Goal: Find specific page/section: Find specific page/section

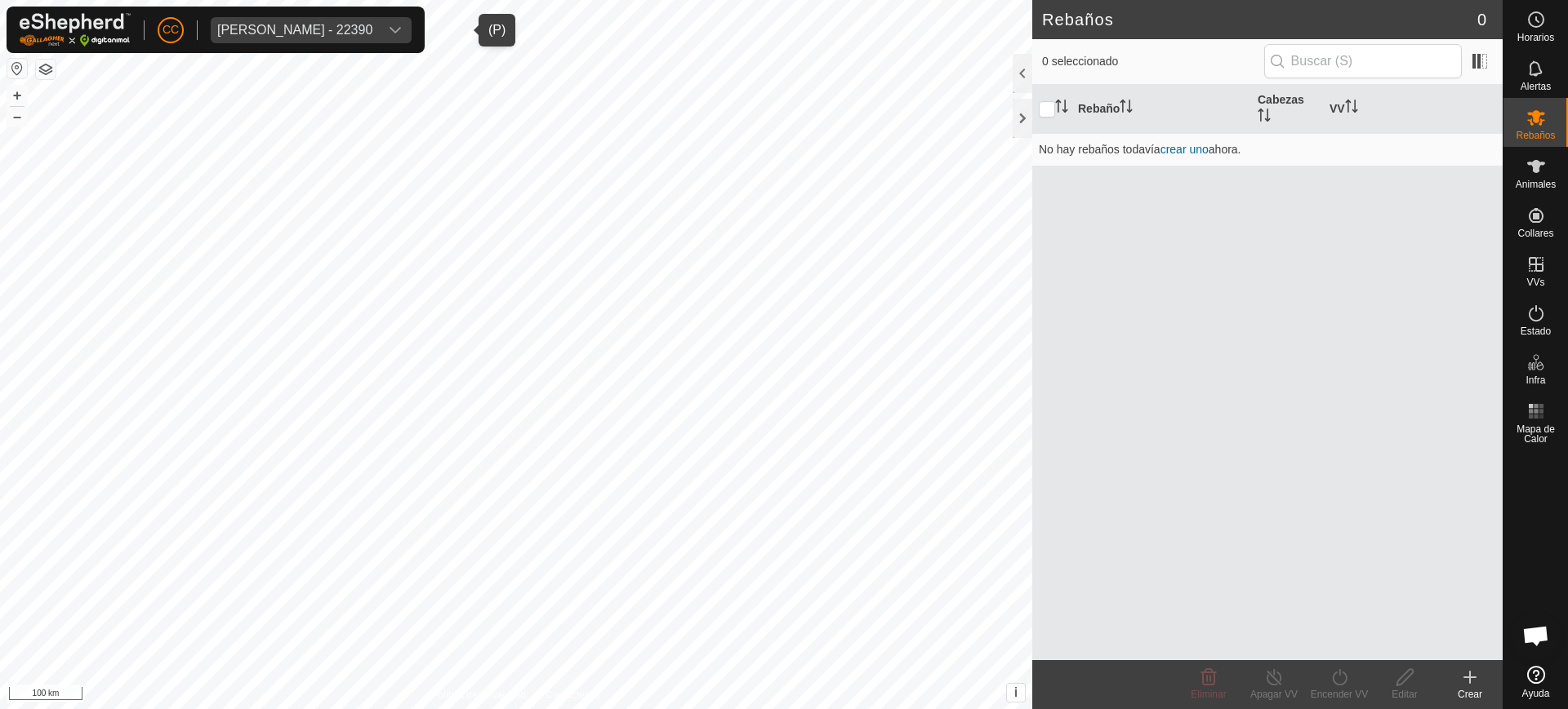
click at [372, 28] on div "Jose Ramon Tejedor Montero - 22390" at bounding box center [295, 30] width 155 height 13
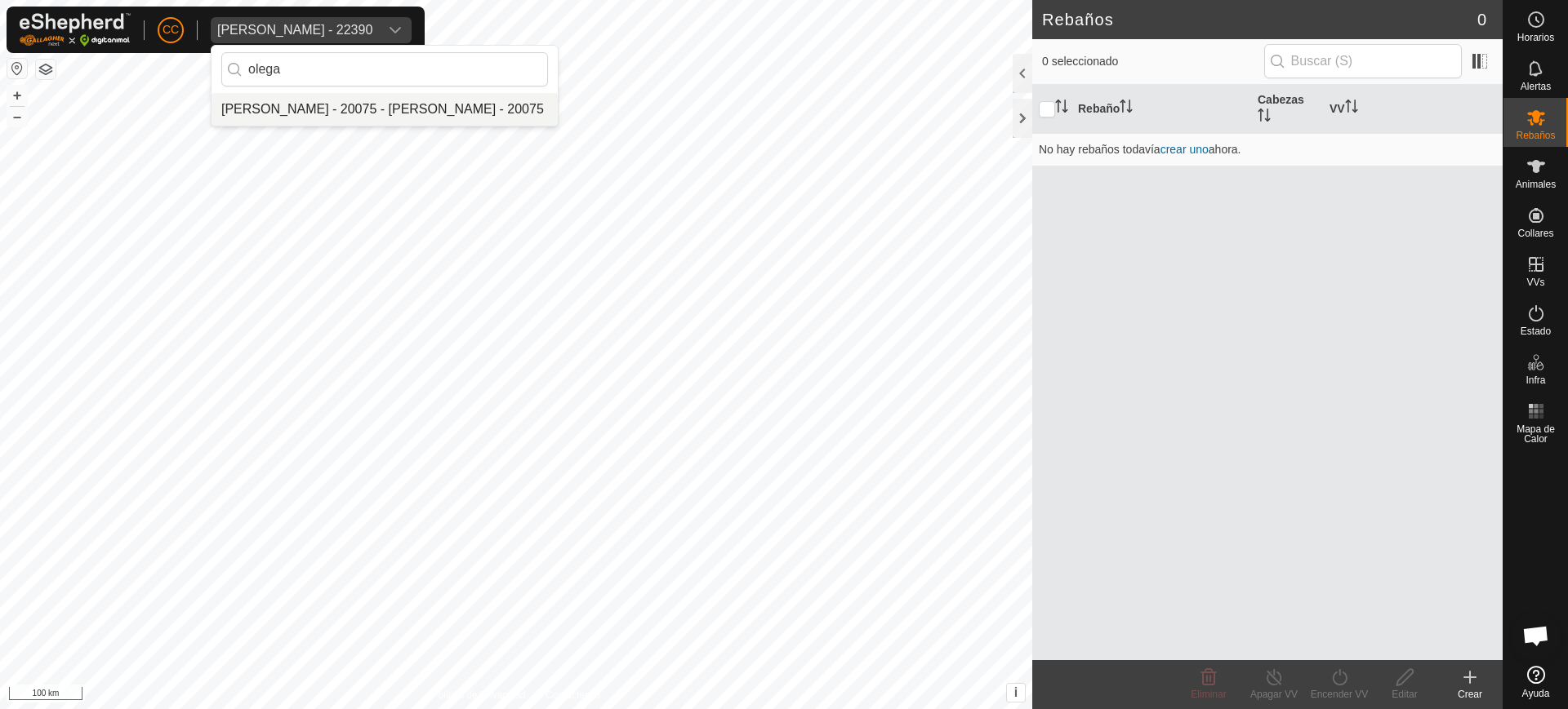
type input "olega"
click at [379, 97] on li "Olegario Arranz Rodrigo - 20075 - Olegario Arranz Rodrigo - 20075" at bounding box center [384, 109] width 346 height 32
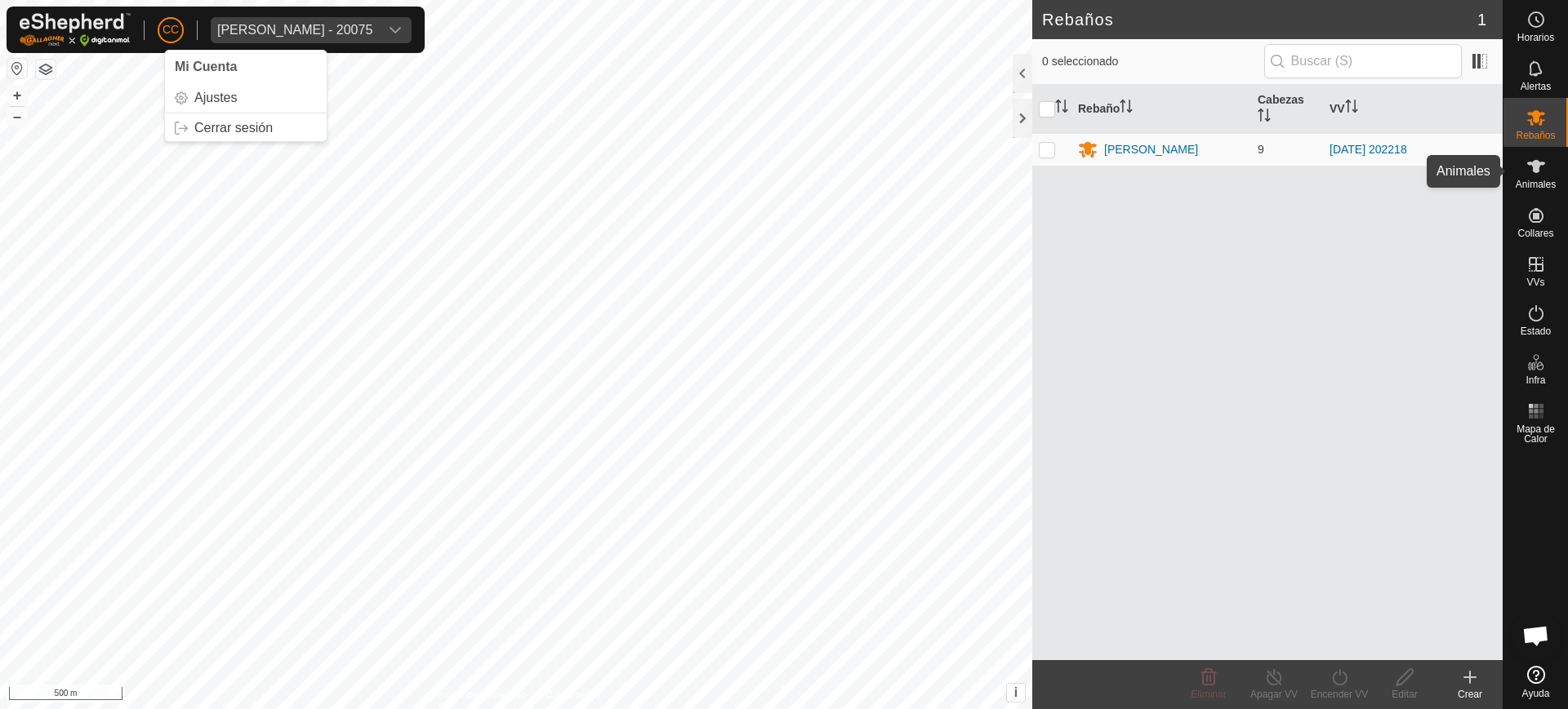
click at [1535, 163] on icon at bounding box center [1536, 166] width 18 height 13
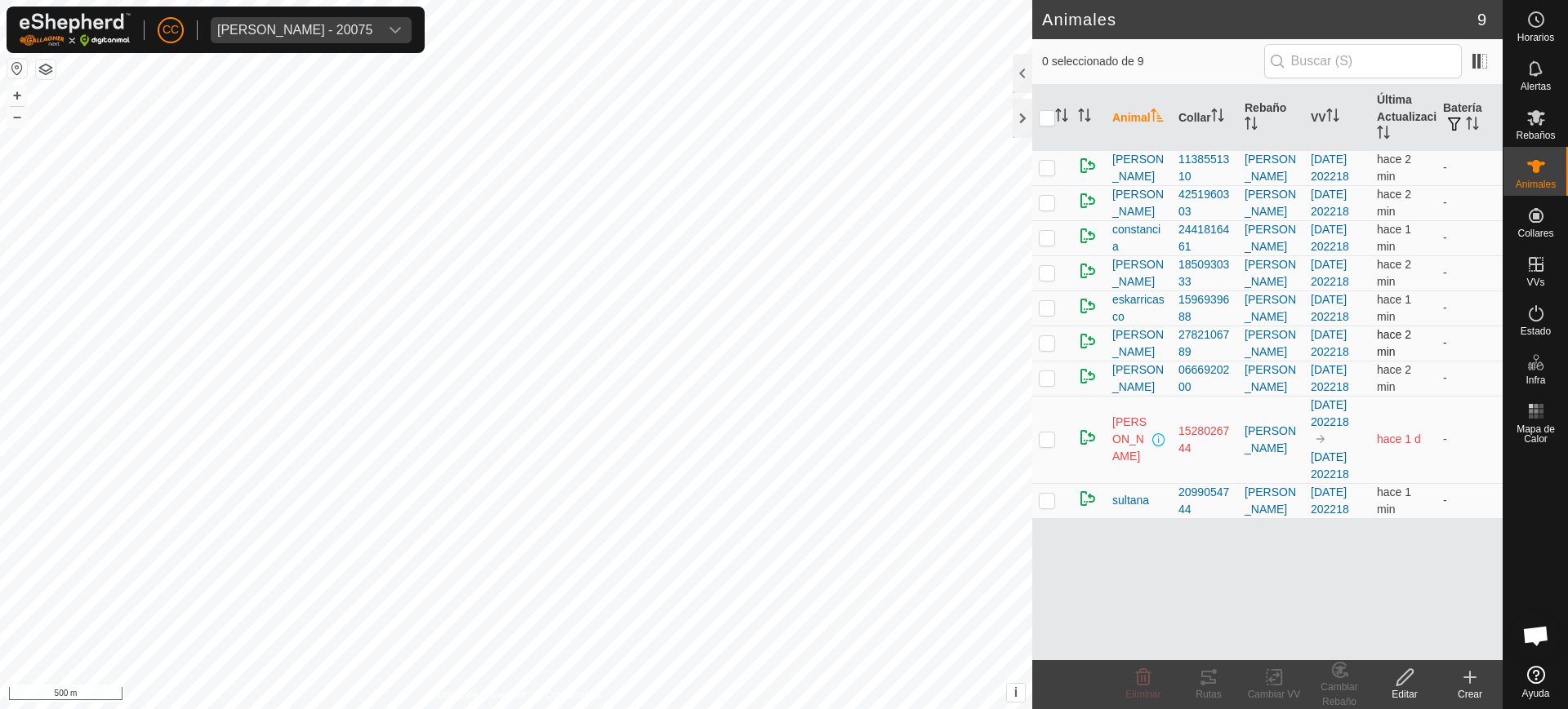
scroll to position [13, 0]
click at [1383, 128] on th "Última Actualización" at bounding box center [1404, 118] width 66 height 66
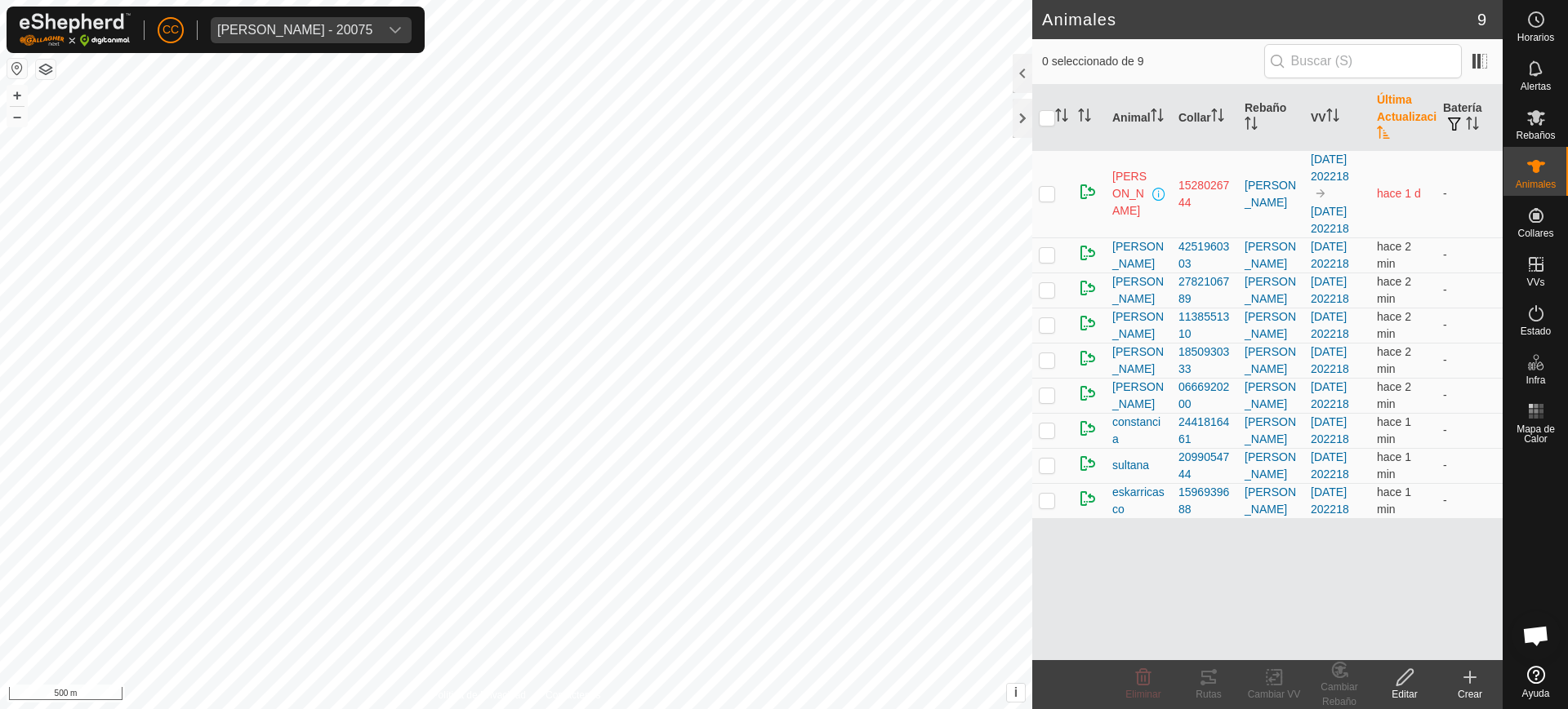
scroll to position [0, 0]
drag, startPoint x: 1348, startPoint y: 243, endPoint x: 1052, endPoint y: 166, distance: 305.9
click at [1052, 166] on tr "liduvina 1528026744 dexter 2025-09-03 202218 2025-09-03 202218 hace 1 d -" at bounding box center [1268, 194] width 471 height 87
click at [1472, 204] on td "-" at bounding box center [1470, 194] width 66 height 87
click at [1447, 448] on td "-" at bounding box center [1470, 430] width 66 height 35
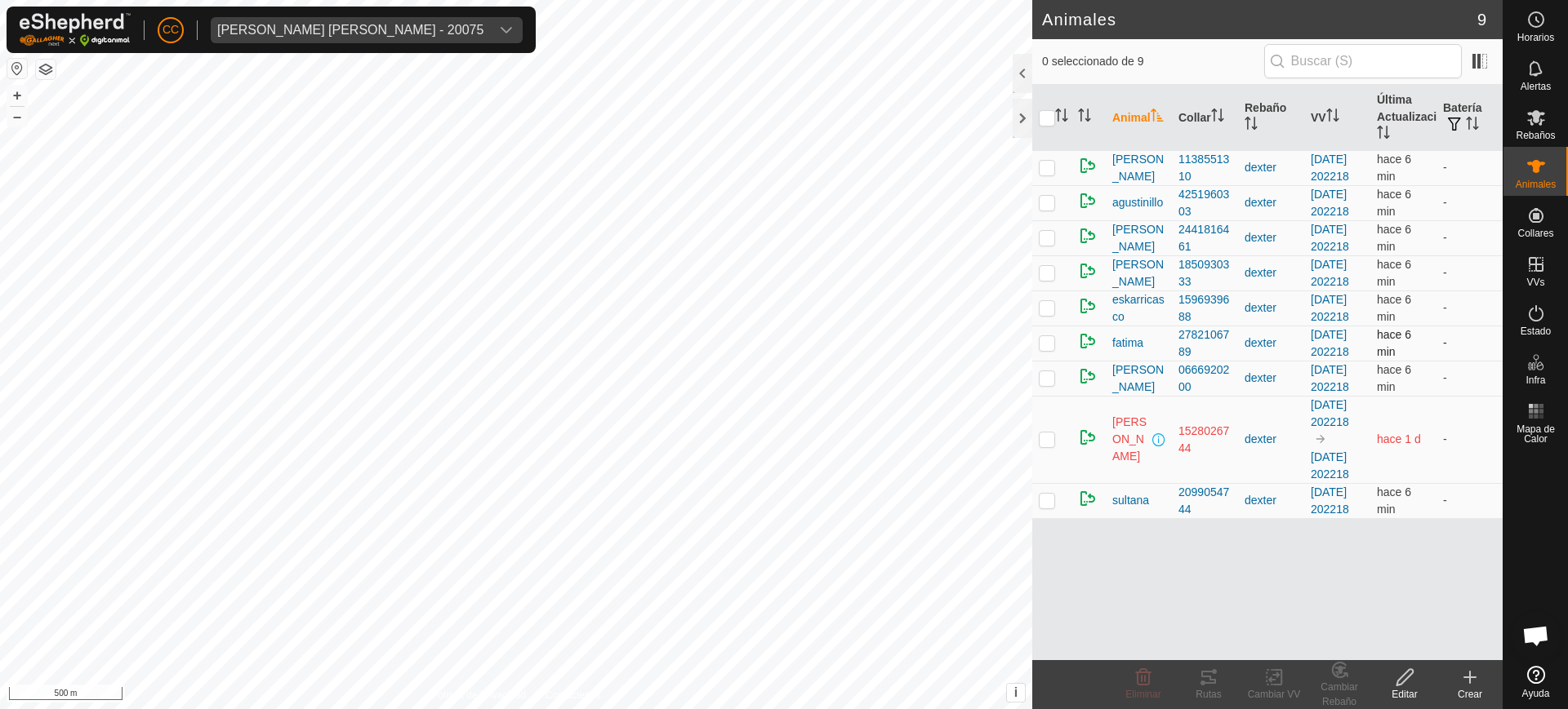
scroll to position [13, 0]
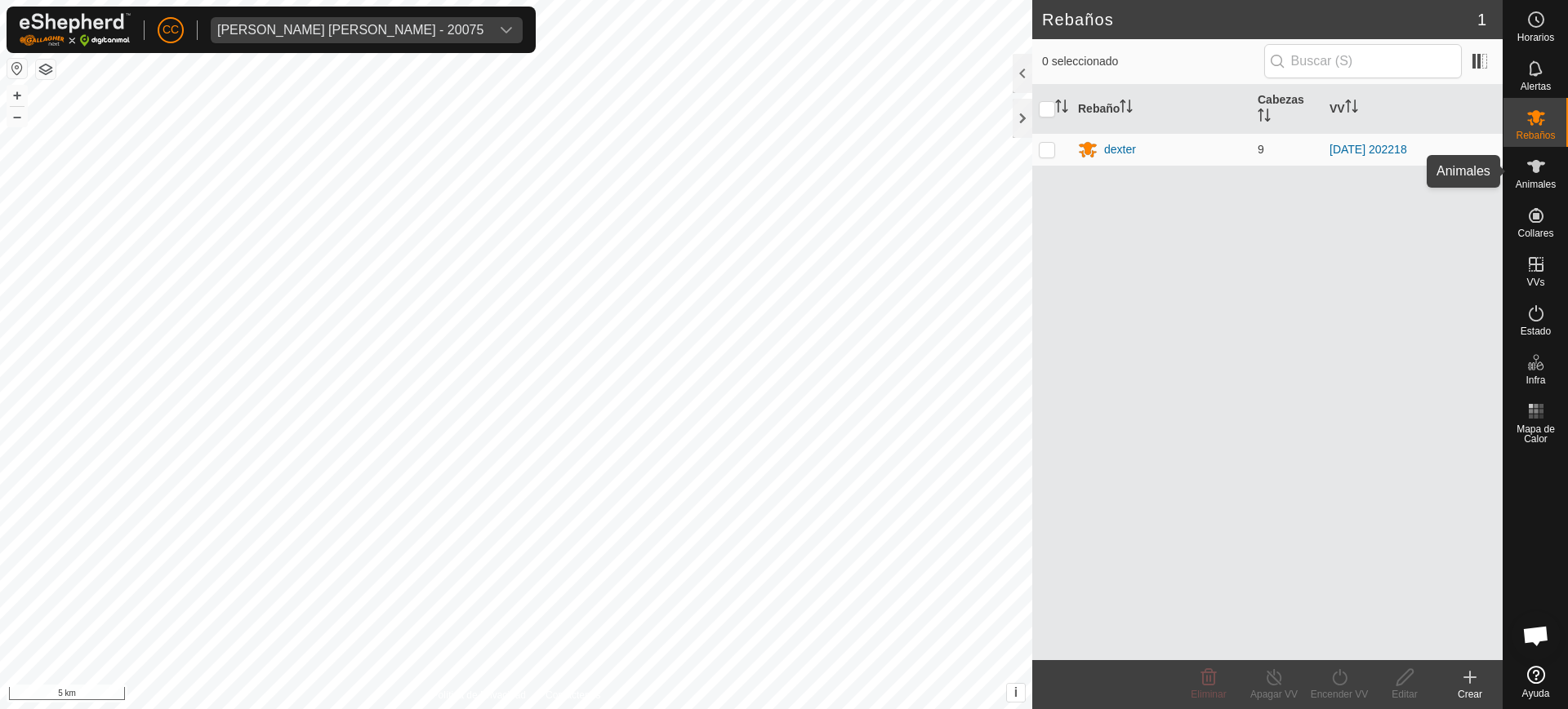
click at [1538, 170] on icon at bounding box center [1536, 166] width 18 height 13
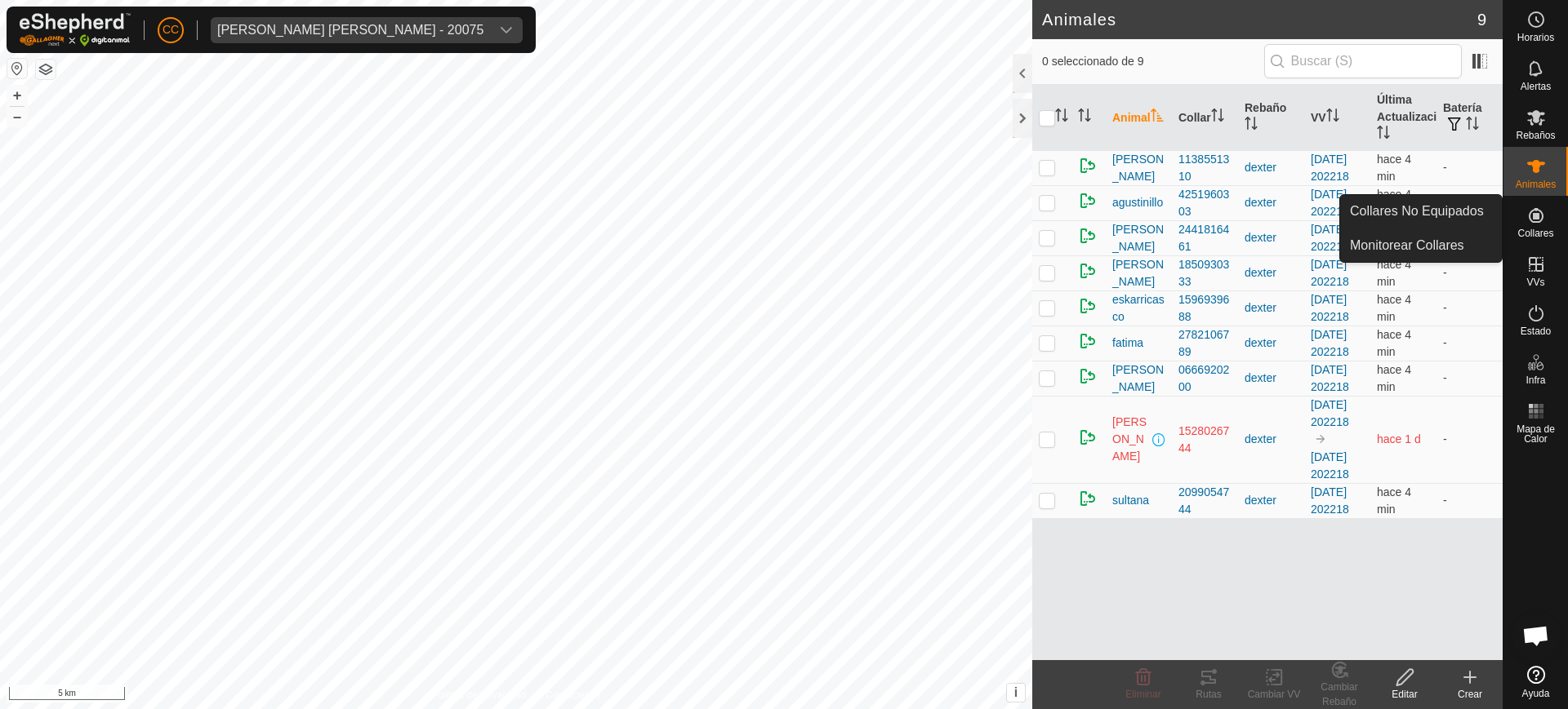
click at [1548, 216] on es-neckbands-svg-icon at bounding box center [1537, 216] width 30 height 26
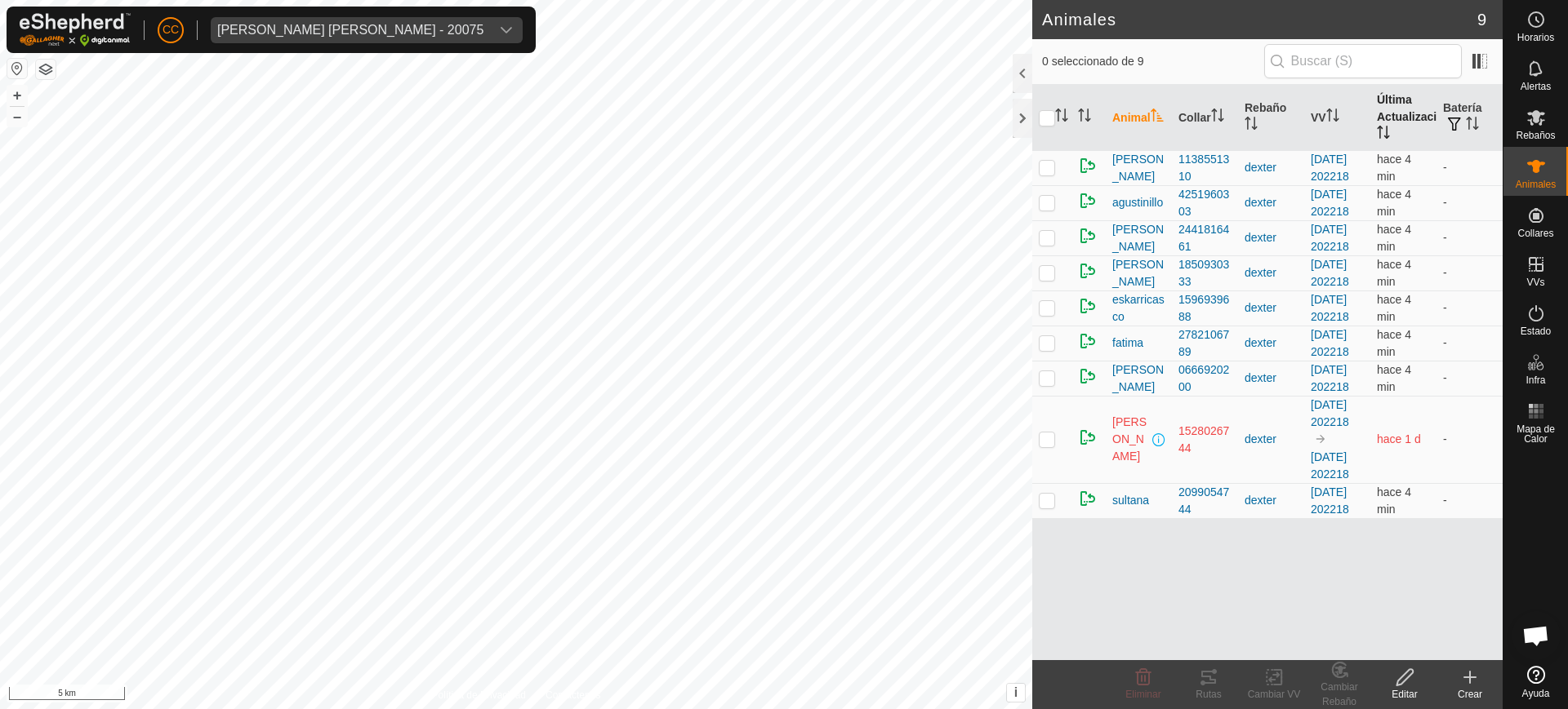
click at [1372, 118] on th "Última Actualización" at bounding box center [1404, 118] width 66 height 66
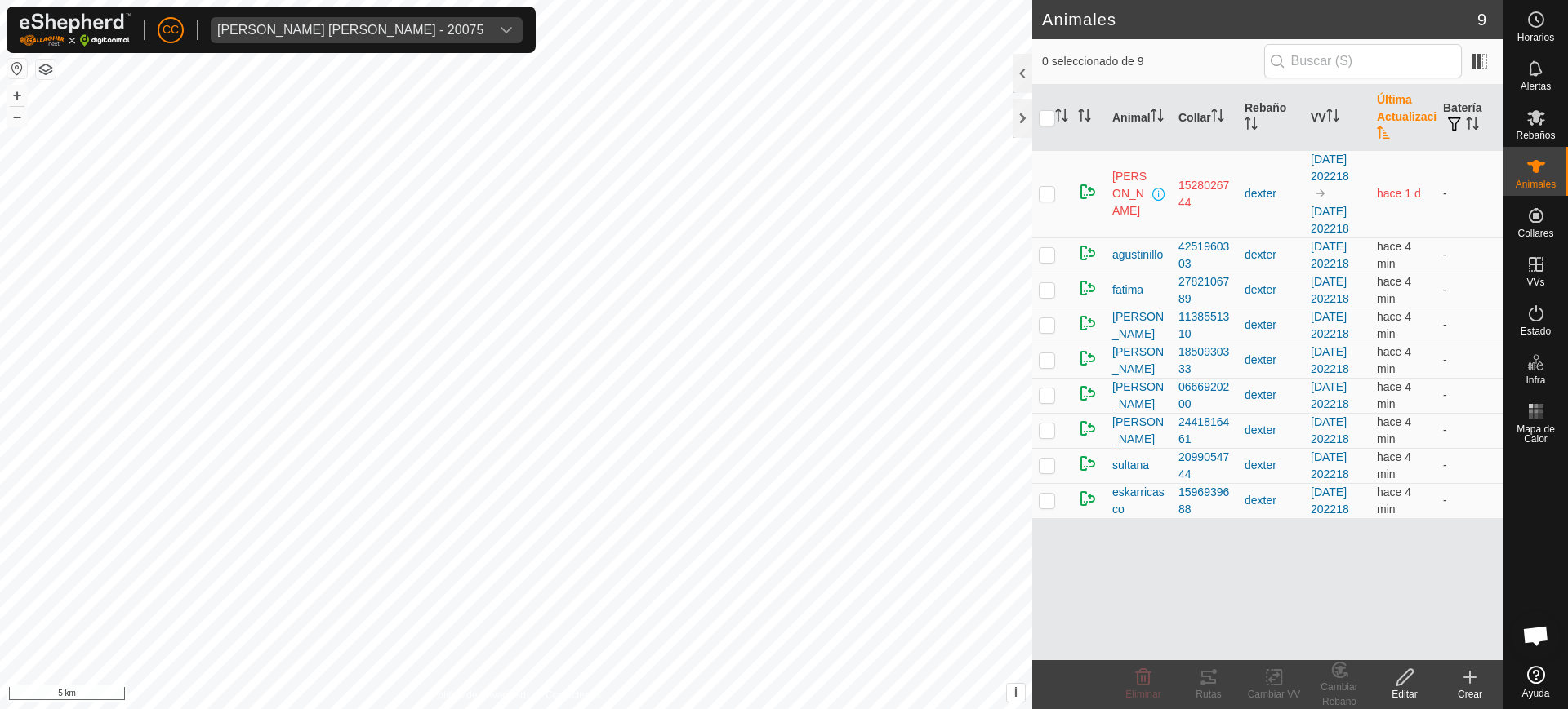
click at [1372, 118] on th "Última Actualización" at bounding box center [1404, 118] width 66 height 66
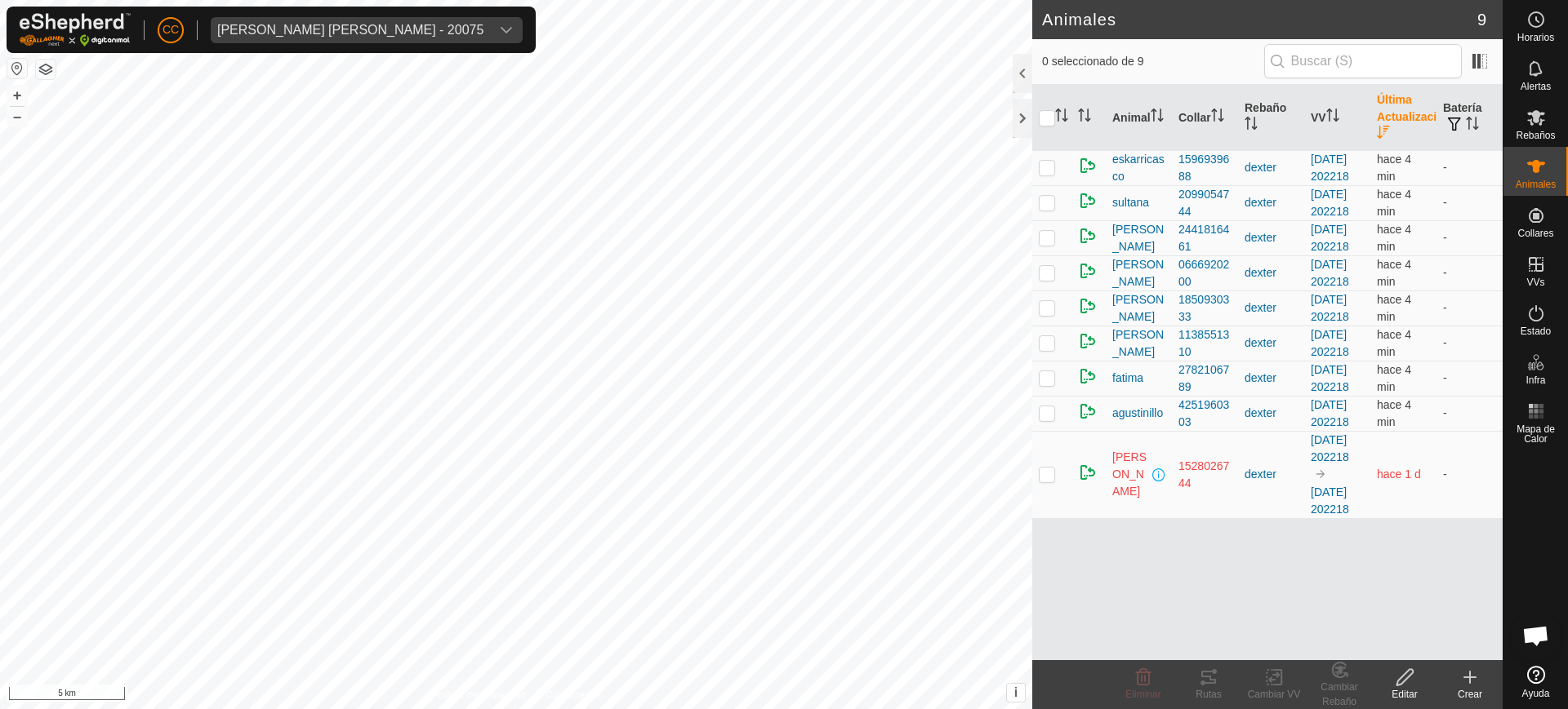
click at [1372, 118] on th "Última Actualización" at bounding box center [1404, 118] width 66 height 66
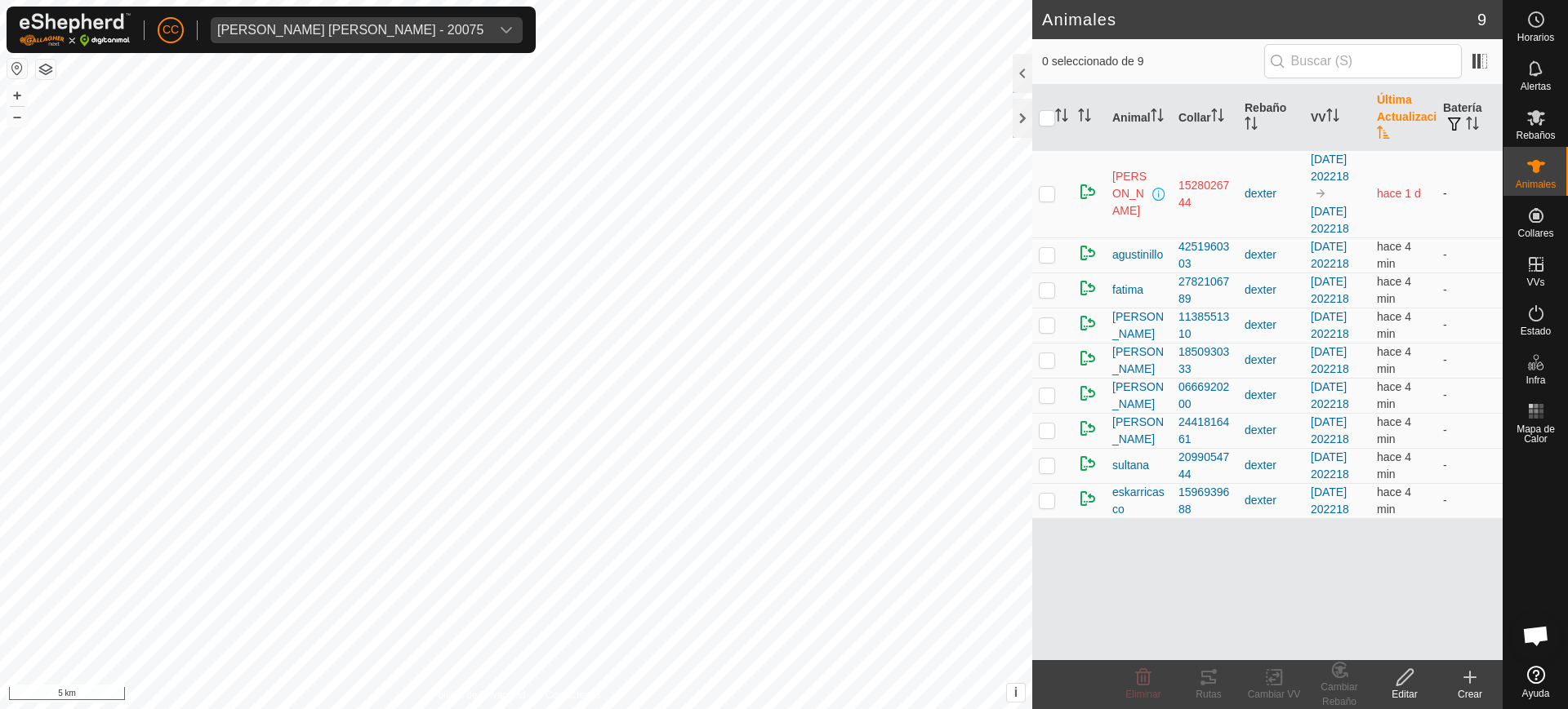
click at [1045, 196] on p-checkbox at bounding box center [1046, 193] width 17 height 13
checkbox input "true"
click at [1168, 210] on td "[PERSON_NAME]" at bounding box center [1139, 194] width 66 height 87
click at [1210, 209] on div "1528026744" at bounding box center [1205, 194] width 53 height 34
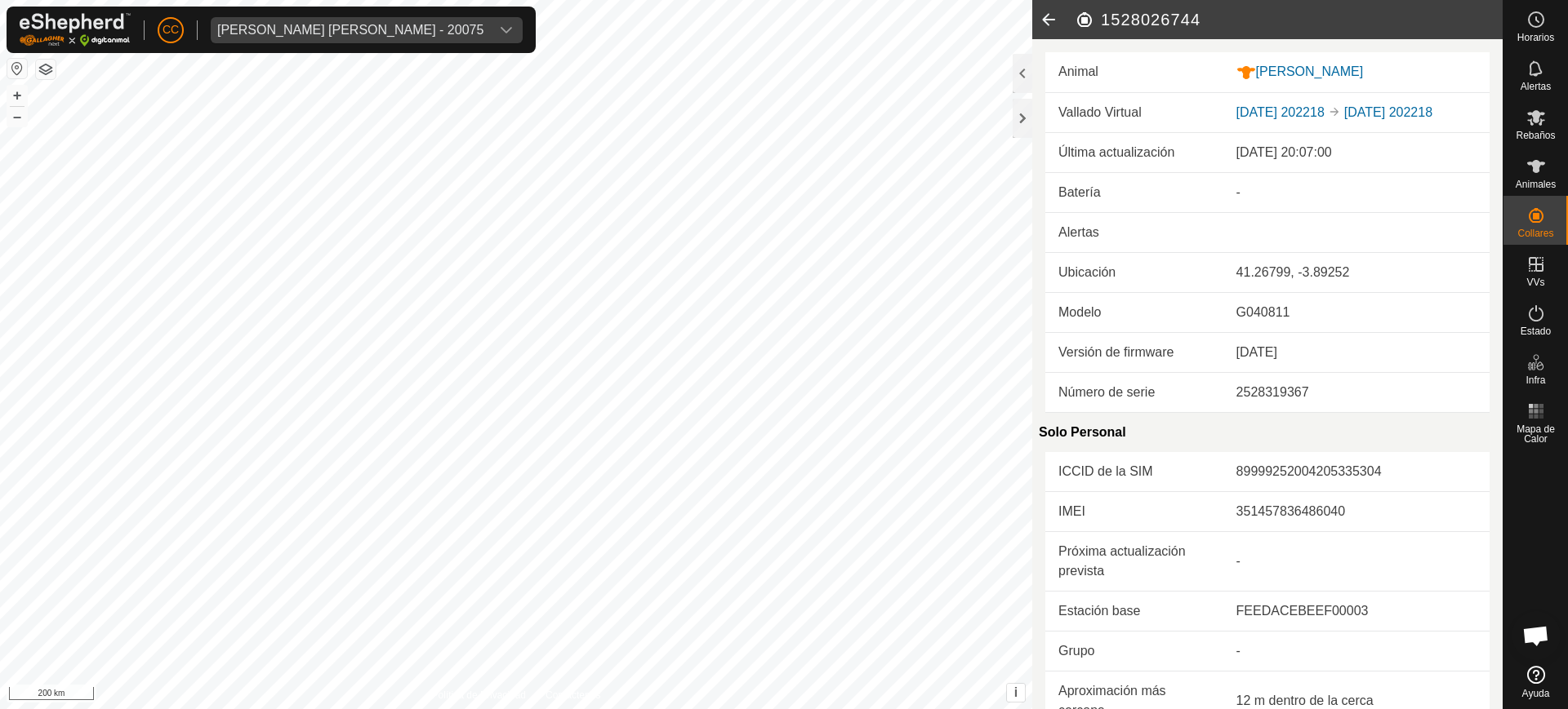
click at [14, 72] on button "button" at bounding box center [17, 68] width 19 height 19
